Goal: Information Seeking & Learning: Check status

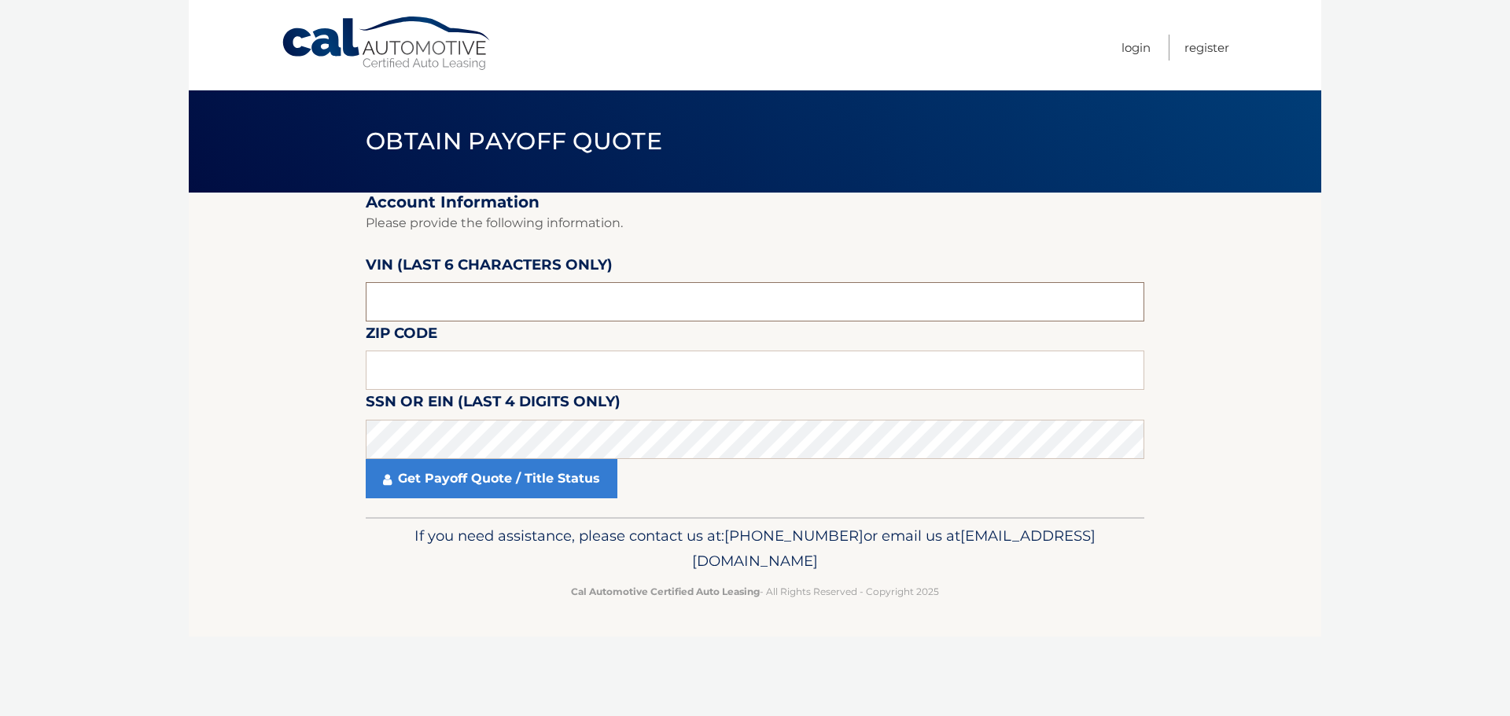
click at [406, 289] on input "text" at bounding box center [755, 301] width 778 height 39
click at [405, 299] on input "text" at bounding box center [755, 301] width 778 height 39
paste input "1C4RDH"
drag, startPoint x: 443, startPoint y: 306, endPoint x: 211, endPoint y: 322, distance: 232.5
click at [240, 321] on section "Account Information Please provide the following information. [PERSON_NAME] (la…" at bounding box center [755, 355] width 1132 height 325
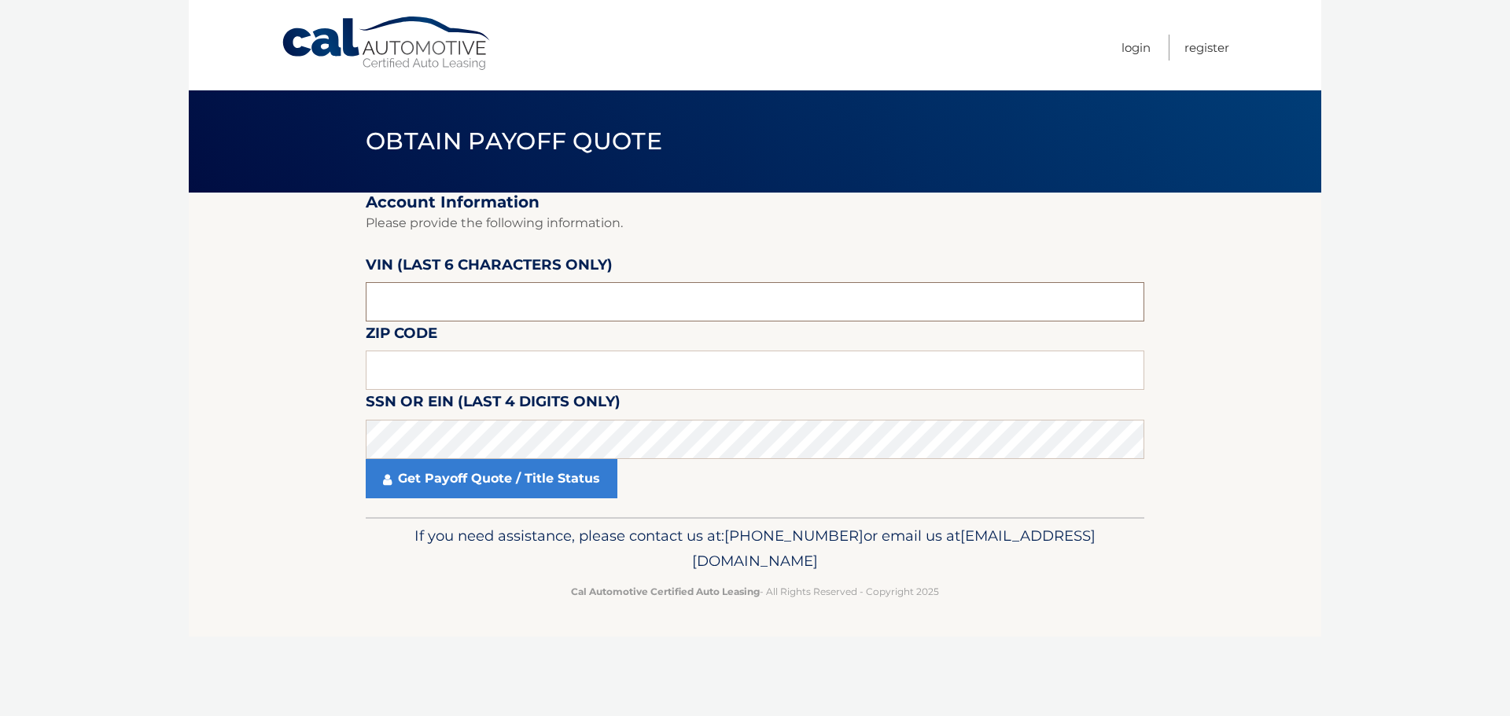
type input "1C4RDH"
click at [453, 305] on input "text" at bounding box center [755, 301] width 778 height 39
click at [388, 373] on input "text" at bounding box center [755, 370] width 778 height 39
click at [446, 359] on input "text" at bounding box center [755, 370] width 778 height 39
type input "34772"
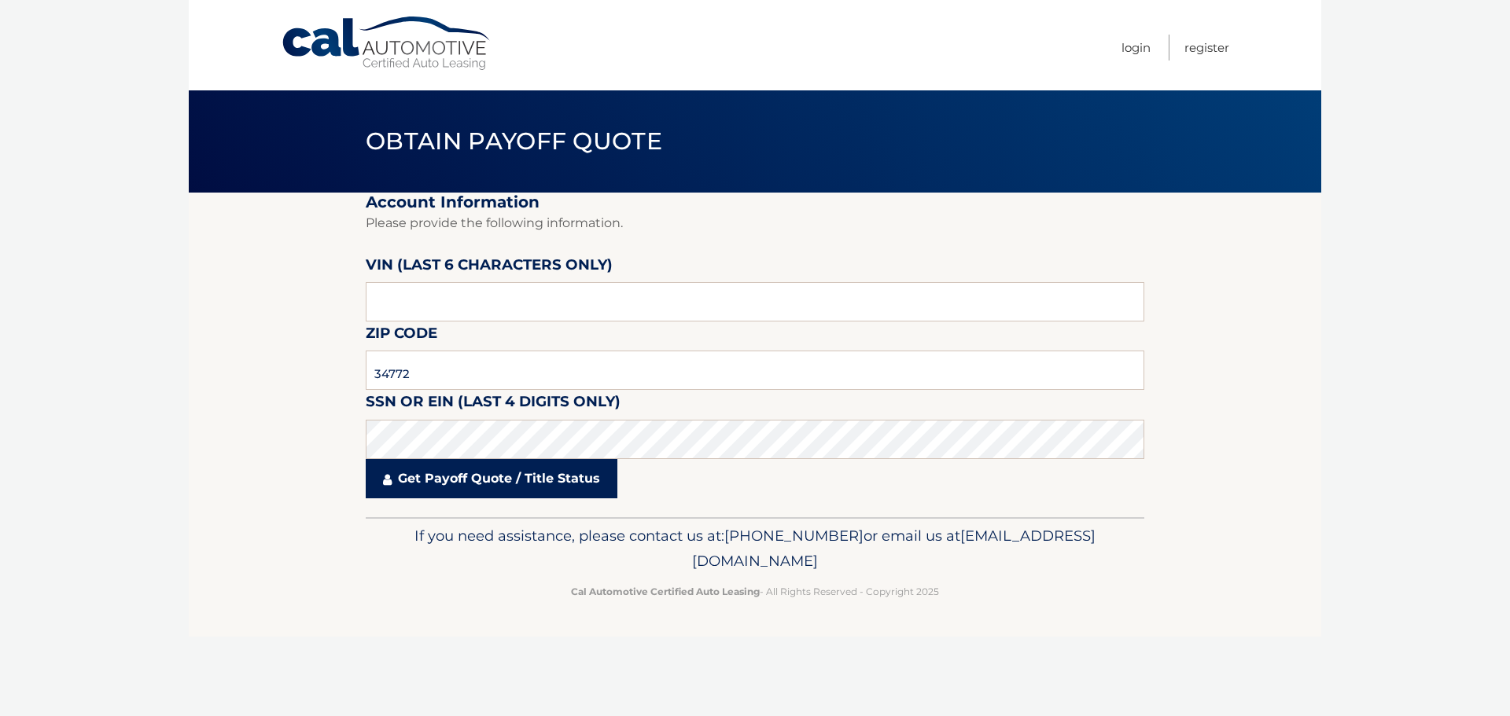
click at [572, 489] on link "Get Payoff Quote / Title Status" at bounding box center [492, 478] width 252 height 39
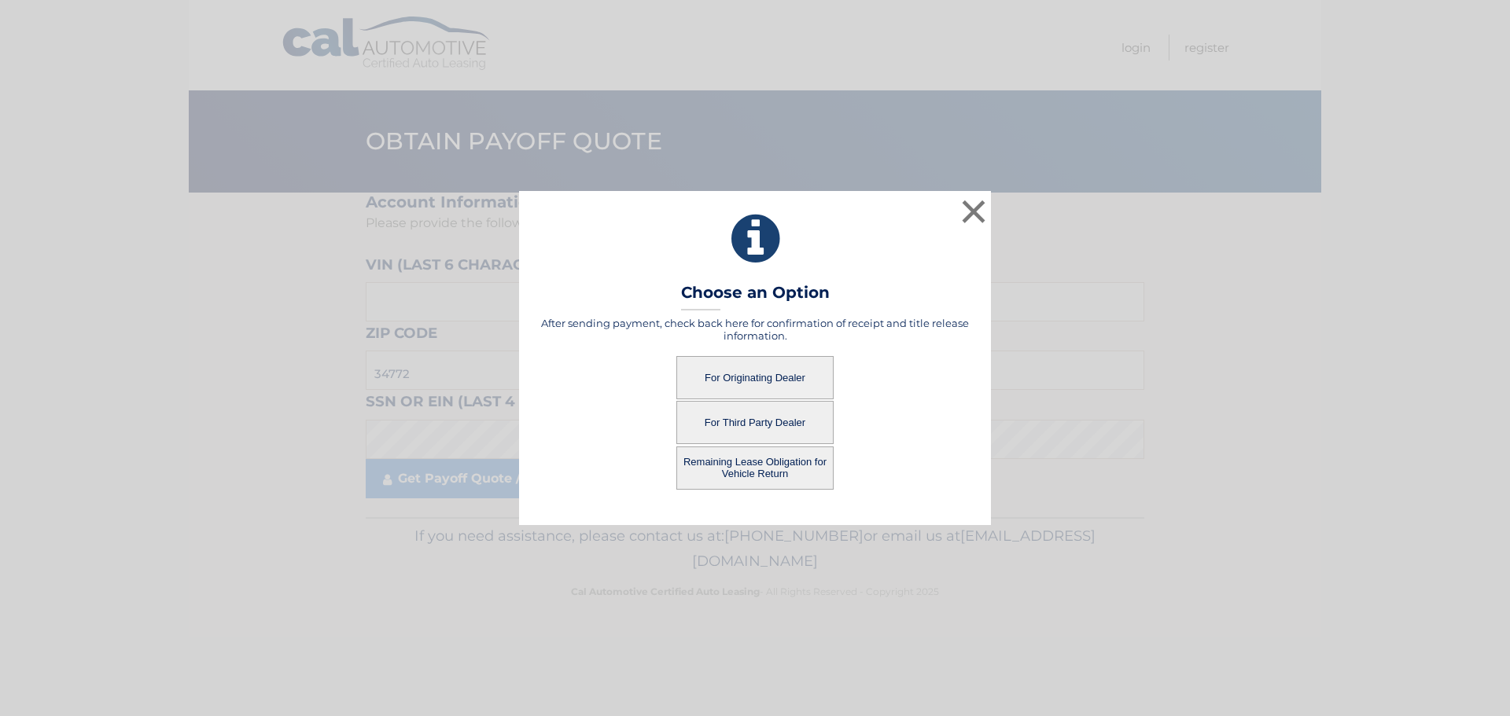
click at [767, 465] on button "Remaining Lease Obligation for Vehicle Return" at bounding box center [754, 468] width 157 height 43
click at [772, 464] on button "Remaining Lease Obligation for Vehicle Return" at bounding box center [754, 468] width 157 height 43
click at [807, 373] on button "For Originating Dealer" at bounding box center [754, 377] width 157 height 43
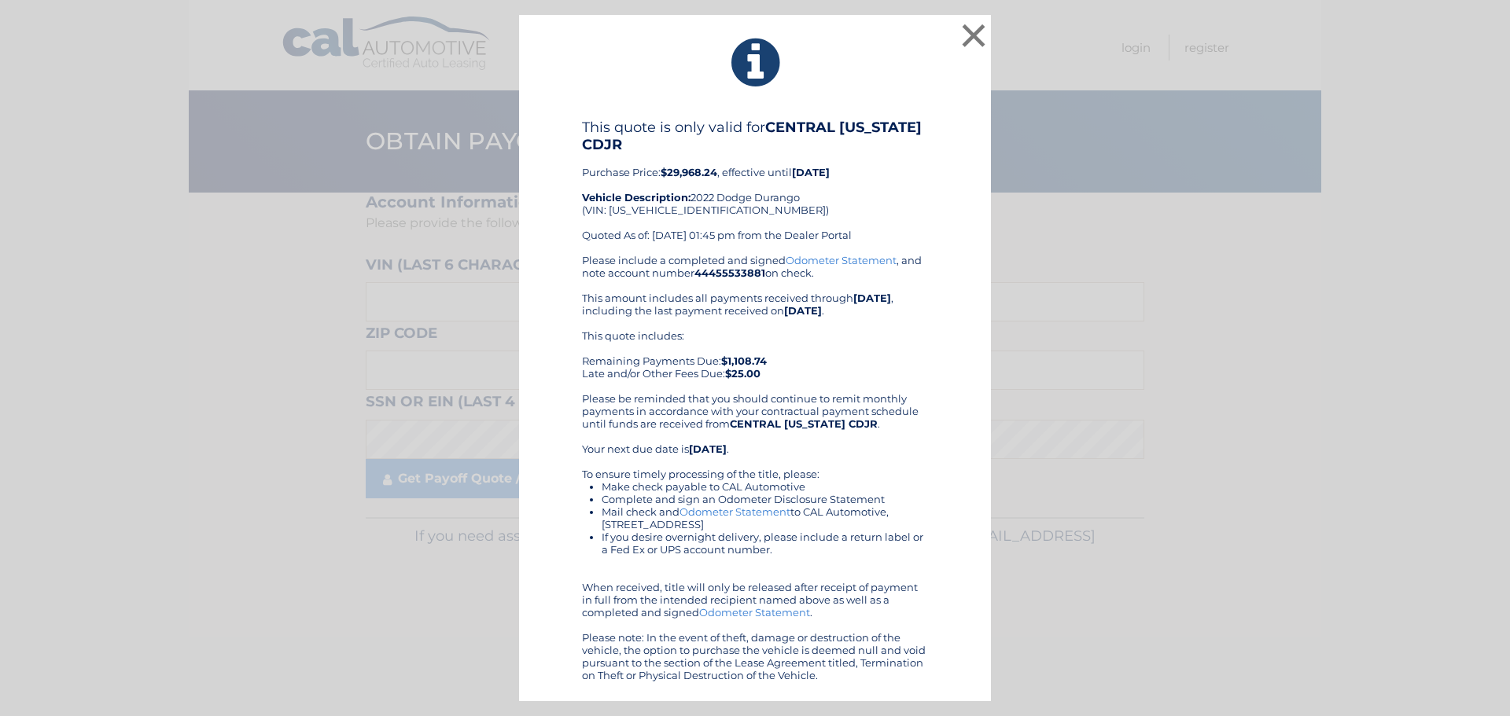
drag, startPoint x: 609, startPoint y: 173, endPoint x: 789, endPoint y: 173, distance: 179.3
click at [786, 171] on div "This quote is only valid for CENTRAL [US_STATE] CDJR Purchase Price: $29,968.24…" at bounding box center [755, 186] width 346 height 135
click at [855, 235] on div "This quote is only valid for CENTRAL [US_STATE] CDJR Purchase Price: $29,968.24…" at bounding box center [755, 186] width 346 height 135
click at [593, 329] on div "This quote includes: Remaining Payments Due: $1,108.74 Late and/or Other Fees D…" at bounding box center [755, 354] width 346 height 50
drag, startPoint x: 969, startPoint y: 31, endPoint x: 971, endPoint y: 42, distance: 11.1
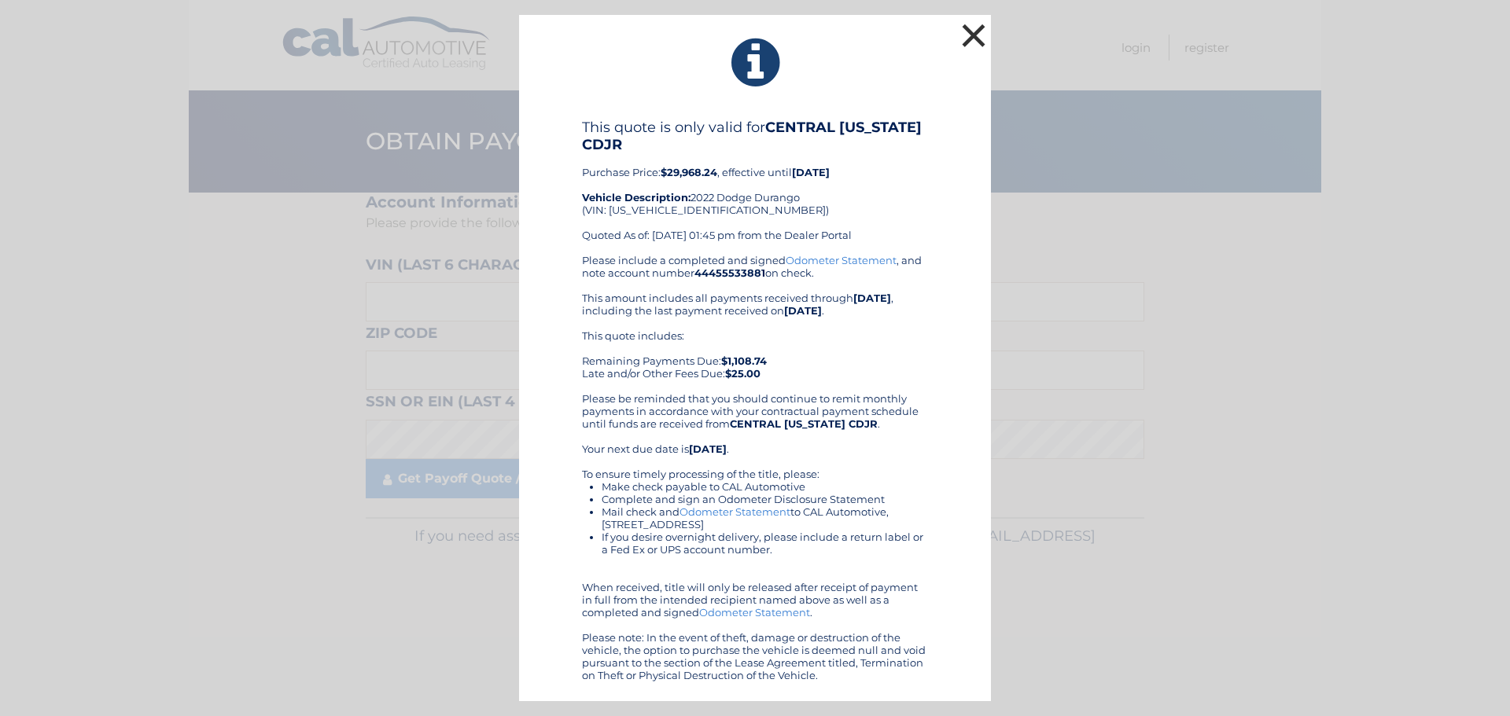
click at [969, 31] on button "×" at bounding box center [973, 35] width 31 height 31
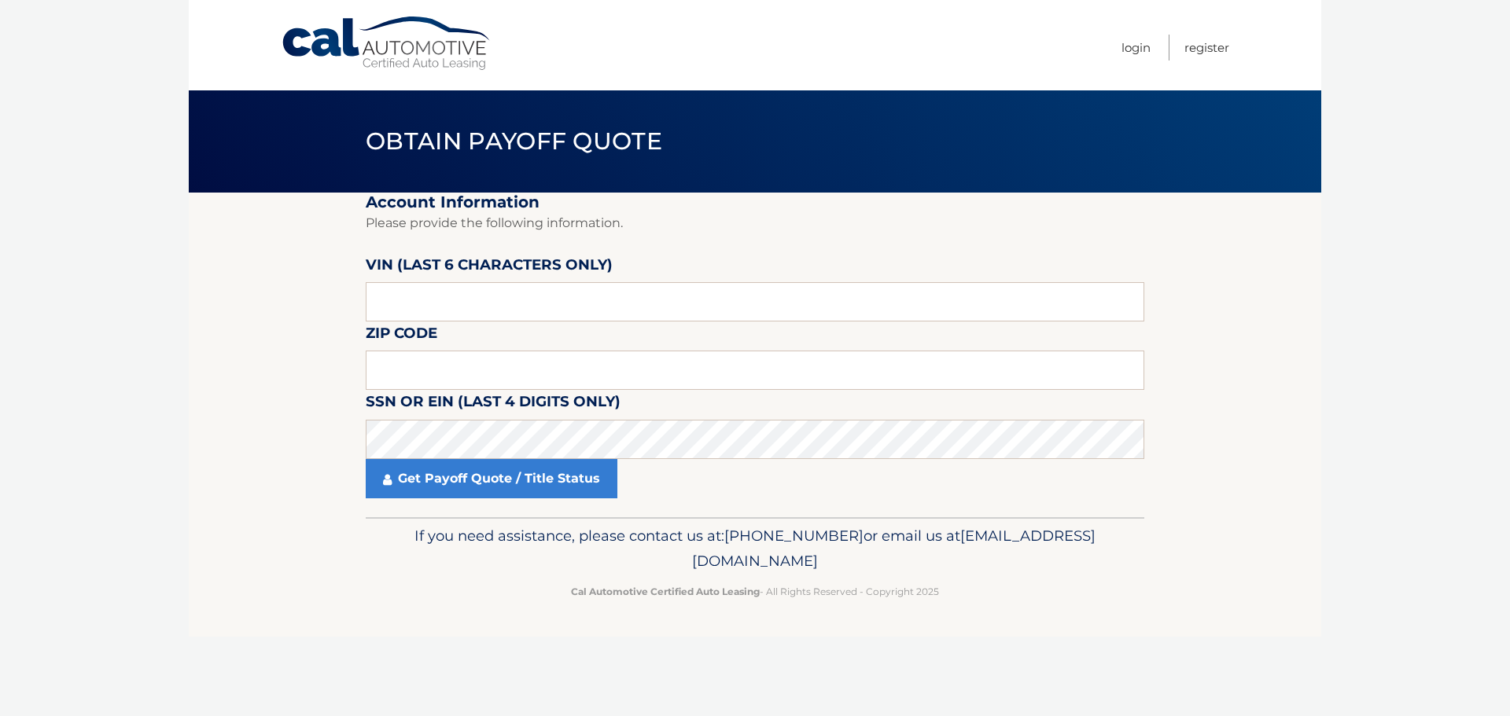
click at [261, 204] on section "Account Information Please provide the following information. [PERSON_NAME] (la…" at bounding box center [755, 355] width 1132 height 325
drag, startPoint x: 161, startPoint y: 235, endPoint x: 203, endPoint y: 267, distance: 52.2
click at [161, 237] on body "Cal Automotive Menu Login Register Obtain Payoff Quote" at bounding box center [755, 358] width 1510 height 716
drag, startPoint x: 587, startPoint y: 221, endPoint x: 603, endPoint y: 222, distance: 15.7
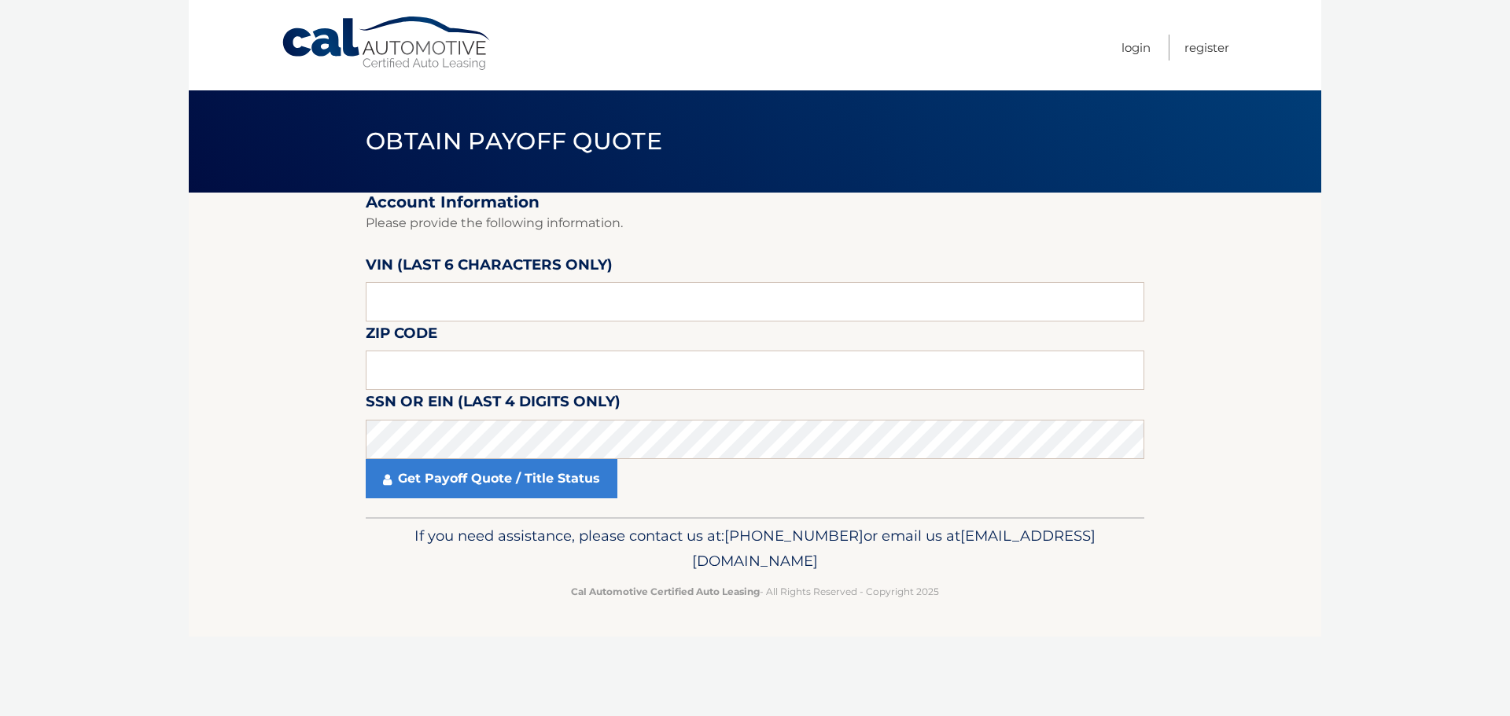
click at [588, 221] on p "Please provide the following information." at bounding box center [755, 223] width 778 height 22
click at [609, 222] on p "Please provide the following information." at bounding box center [755, 223] width 778 height 22
